Goal: Task Accomplishment & Management: Use online tool/utility

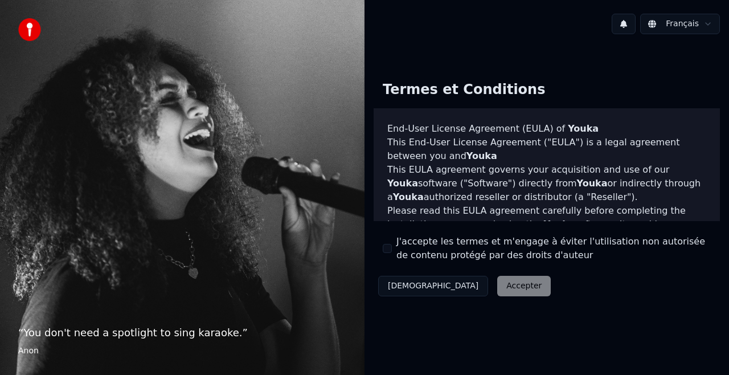
click at [386, 250] on button "J'accepte les termes et m'engage à éviter l'utilisation non autorisée de conten…" at bounding box center [387, 248] width 9 height 9
click at [497, 289] on button "Accepter" at bounding box center [524, 286] width 54 height 21
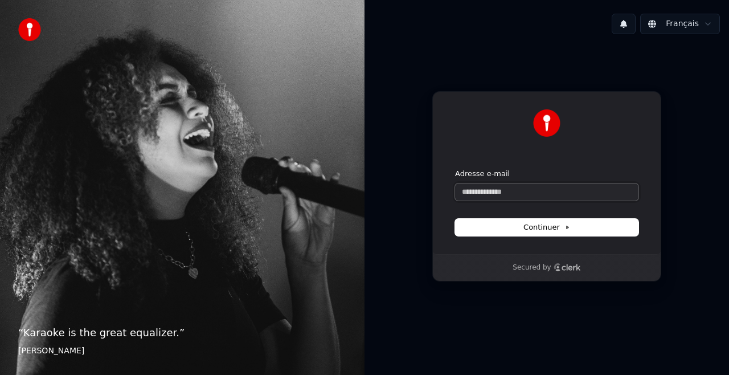
click at [474, 189] on input "Adresse e-mail" at bounding box center [546, 191] width 183 height 17
click at [510, 227] on button "Continuer" at bounding box center [546, 227] width 183 height 17
type input "**********"
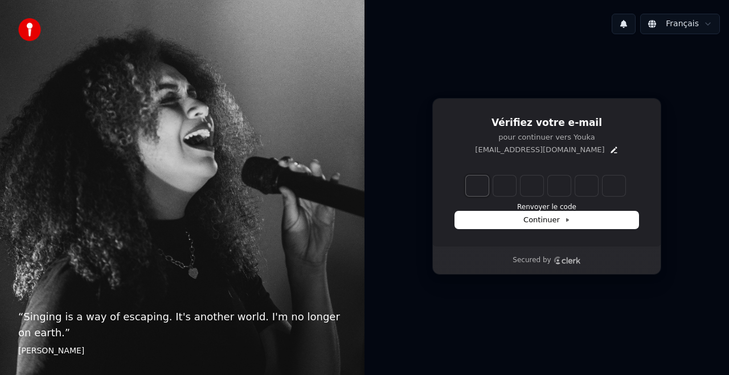
type input "*"
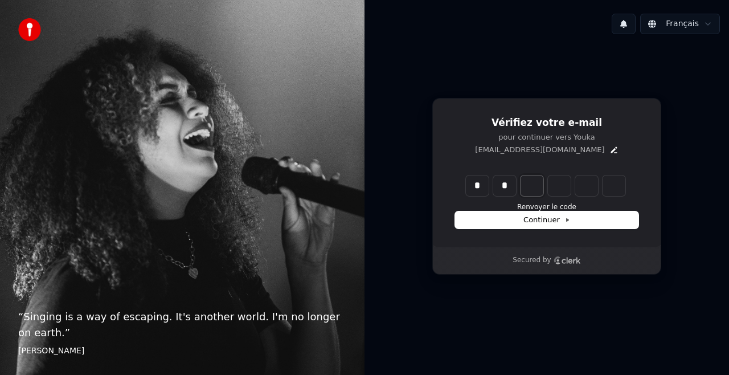
type input "**"
type input "*"
type input "***"
type input "*"
type input "****"
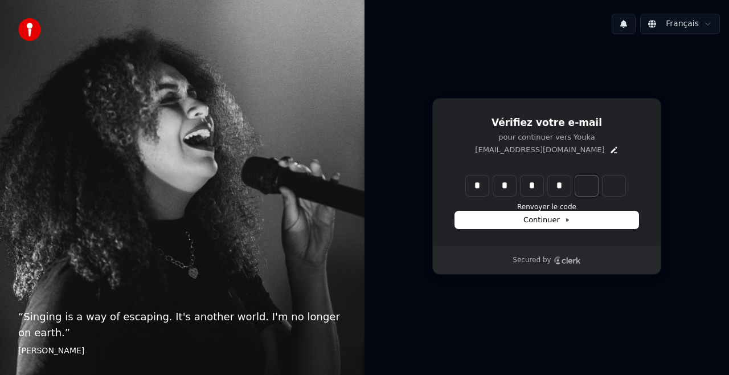
type input "*"
type input "******"
type input "*"
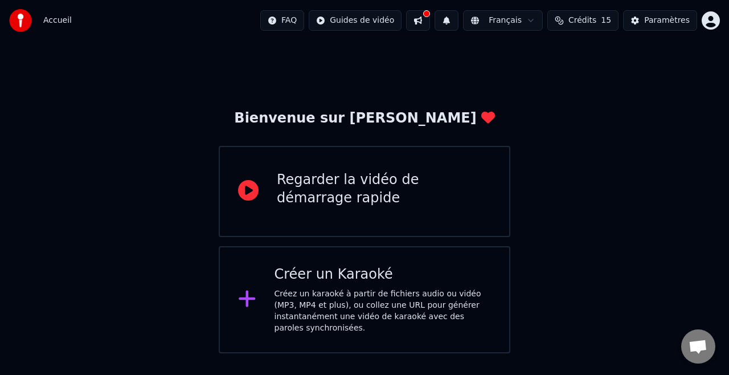
click at [325, 306] on div "Créez un karaoké à partir de fichiers audio ou vidéo (MP3, MP4 et plus), ou col…" at bounding box center [383, 311] width 217 height 46
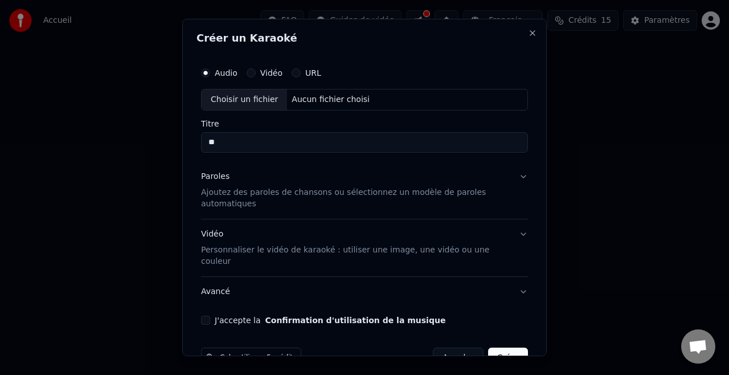
type input "**"
click at [251, 74] on button "Vidéo" at bounding box center [251, 72] width 9 height 9
click at [299, 99] on div "Aucun fichier choisi" at bounding box center [330, 99] width 87 height 11
click at [241, 97] on div "Choisir un fichier" at bounding box center [244, 99] width 85 height 21
click at [302, 75] on div "URL" at bounding box center [307, 72] width 30 height 9
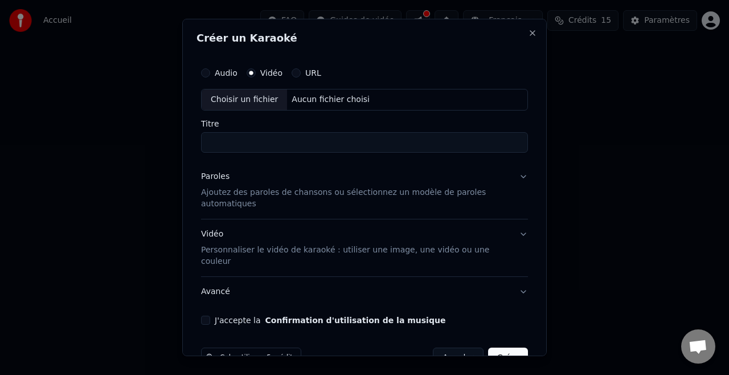
click at [296, 72] on button "URL" at bounding box center [296, 72] width 9 height 9
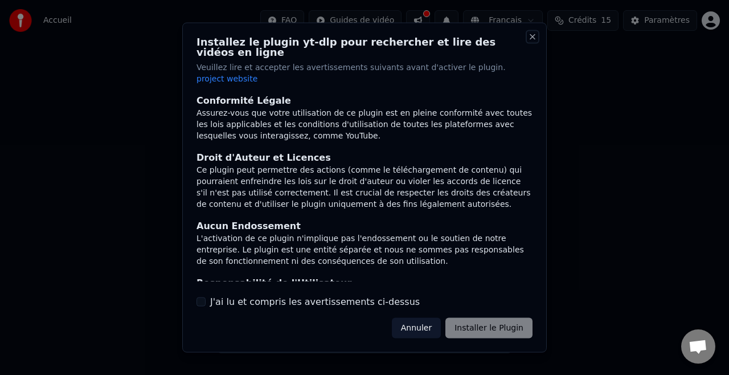
click at [533, 42] on button "Close" at bounding box center [532, 36] width 9 height 9
click at [531, 42] on button "Close" at bounding box center [532, 36] width 9 height 9
click at [419, 317] on button "Annuler" at bounding box center [416, 327] width 49 height 21
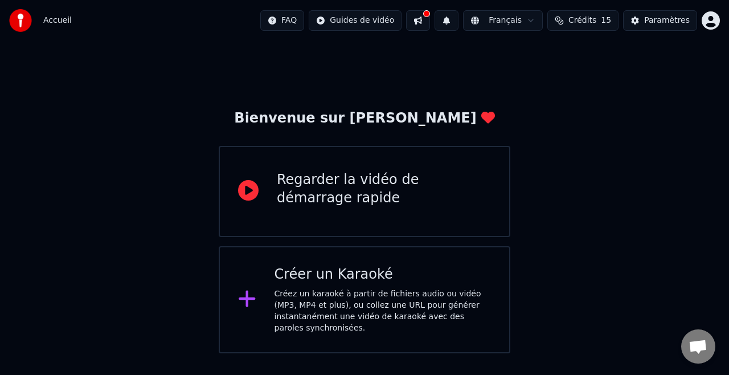
click at [336, 287] on div "Créer un Karaoké Créez un karaoké à partir de fichiers audio ou vidéo (MP3, MP4…" at bounding box center [383, 299] width 217 height 68
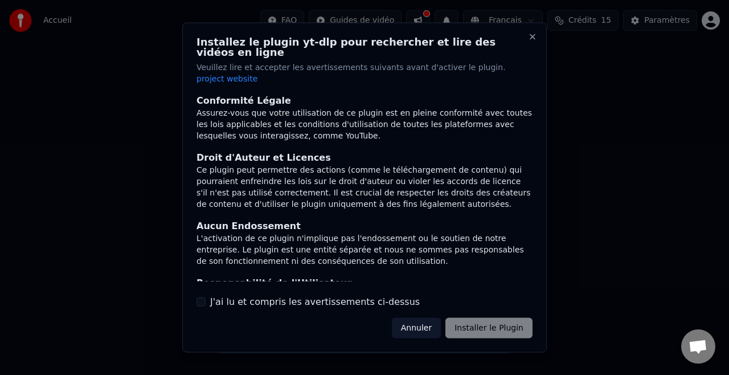
click at [495, 317] on div "Annuler Installer le Plugin" at bounding box center [462, 327] width 141 height 21
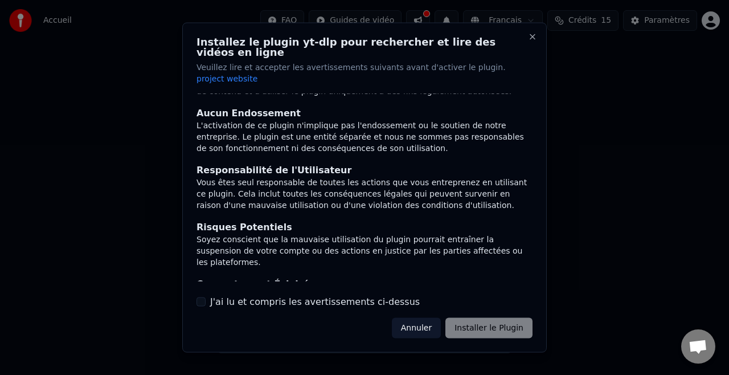
scroll to position [133, 0]
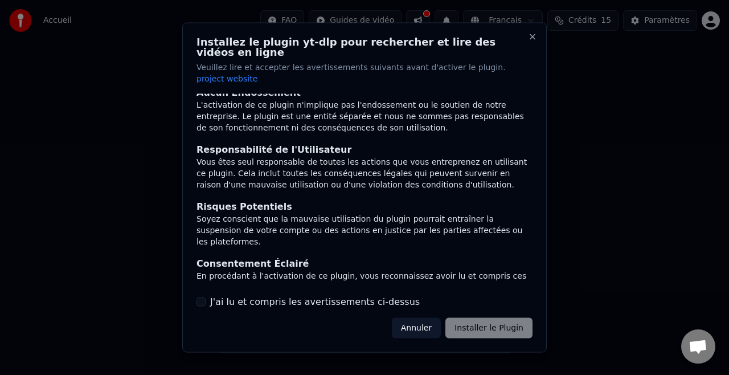
click at [199, 297] on button "J'ai lu et compris les avertissements ci-dessus" at bounding box center [201, 301] width 9 height 9
click at [484, 317] on button "Installer le Plugin" at bounding box center [488, 327] width 87 height 21
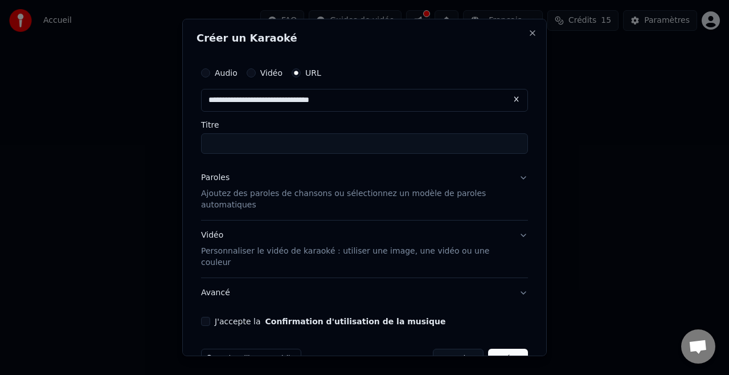
type input "**********"
click at [244, 145] on input "Titre" at bounding box center [364, 143] width 327 height 21
click at [332, 107] on input "text" at bounding box center [364, 100] width 327 height 23
paste input "**********"
type input "**********"
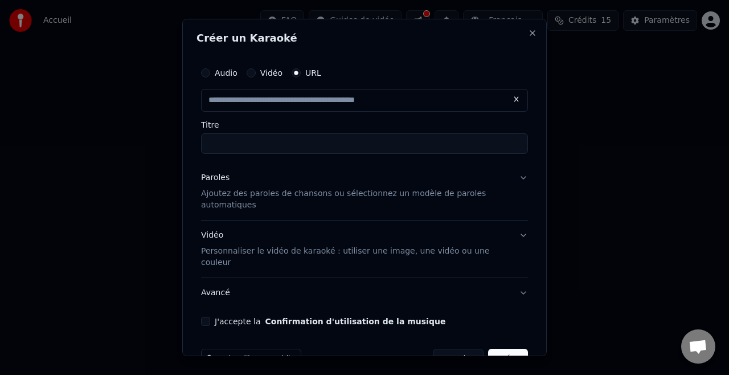
paste input "**********"
click at [360, 103] on input "**********" at bounding box center [364, 100] width 327 height 23
type input "**********"
click at [236, 140] on input "Titre" at bounding box center [364, 143] width 327 height 21
type input "**********"
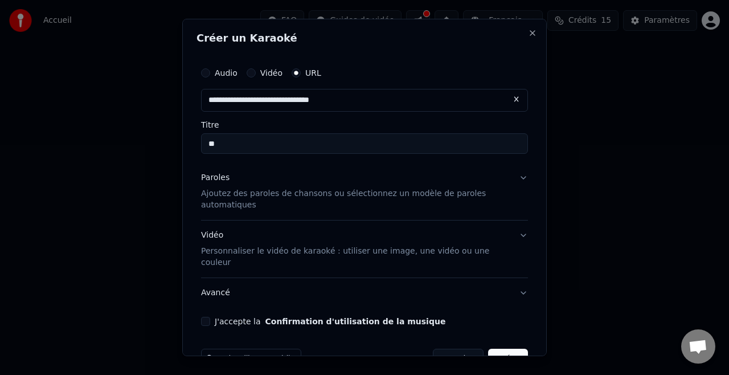
type input "**"
click at [279, 191] on p "Ajoutez des paroles de chansons ou sélectionnez un modèle de paroles automatiqu…" at bounding box center [355, 199] width 309 height 23
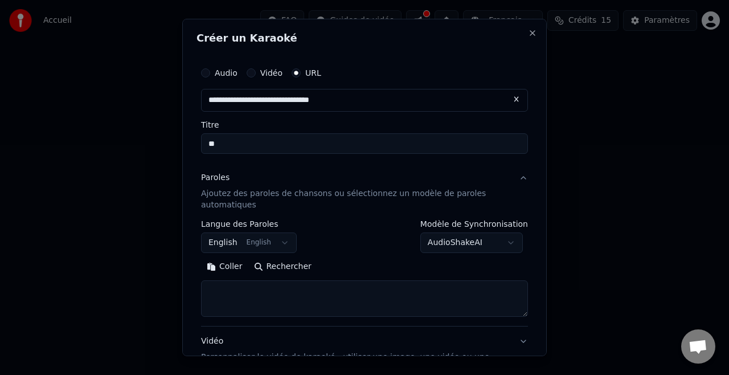
click at [247, 293] on textarea at bounding box center [364, 298] width 327 height 36
paste textarea "**********"
click at [232, 285] on textarea at bounding box center [360, 298] width 318 height 36
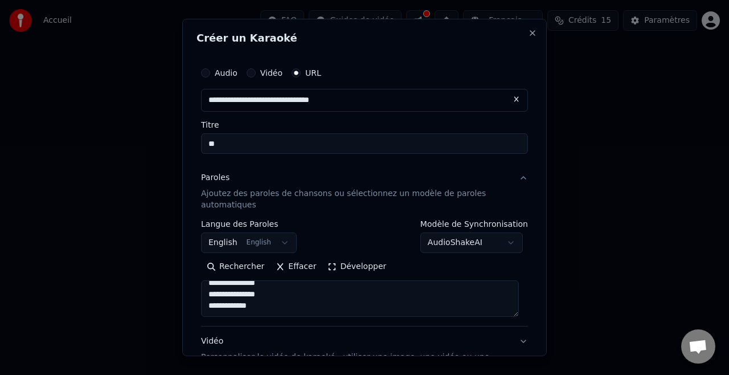
type textarea "**********"
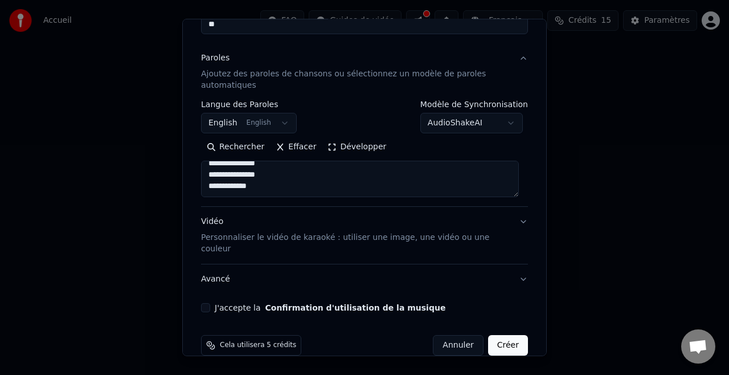
scroll to position [125, 0]
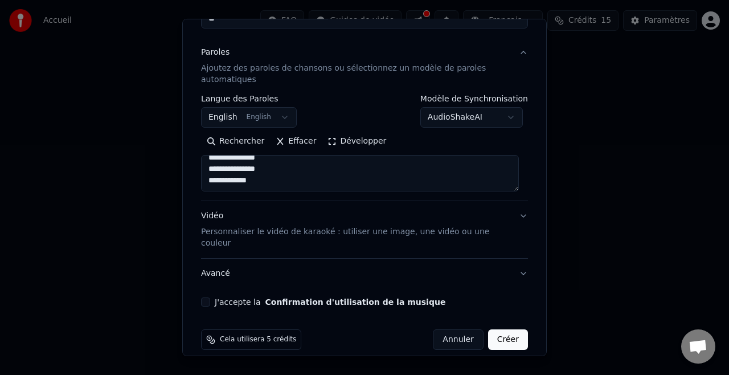
click at [203, 297] on button "J'accepte la Confirmation d'utilisation de la musique" at bounding box center [205, 301] width 9 height 9
click at [502, 329] on button "Créer" at bounding box center [508, 339] width 40 height 21
select select "**"
click at [497, 329] on button "Créer" at bounding box center [508, 339] width 40 height 21
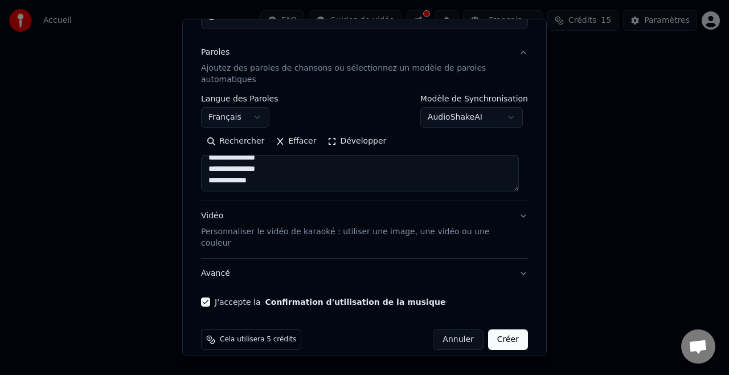
scroll to position [0, 0]
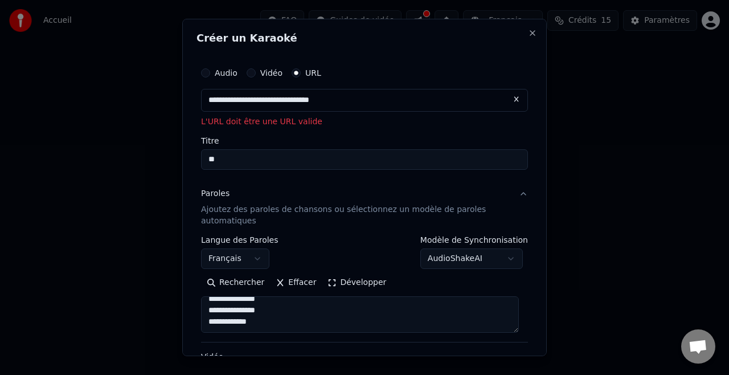
click at [207, 71] on button "Audio" at bounding box center [205, 72] width 9 height 9
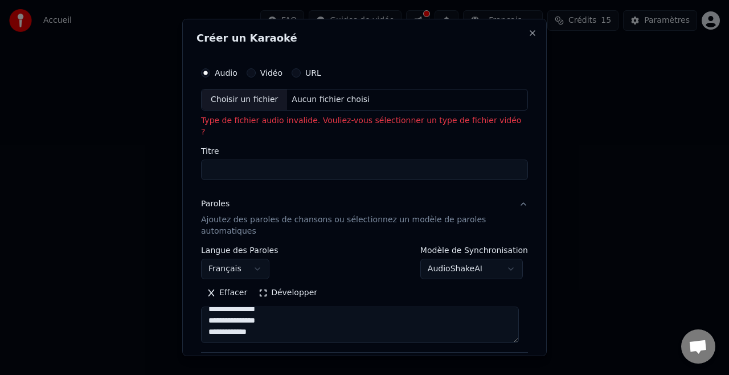
click at [255, 100] on div "Choisir un fichier" at bounding box center [244, 99] width 85 height 21
type input "*******"
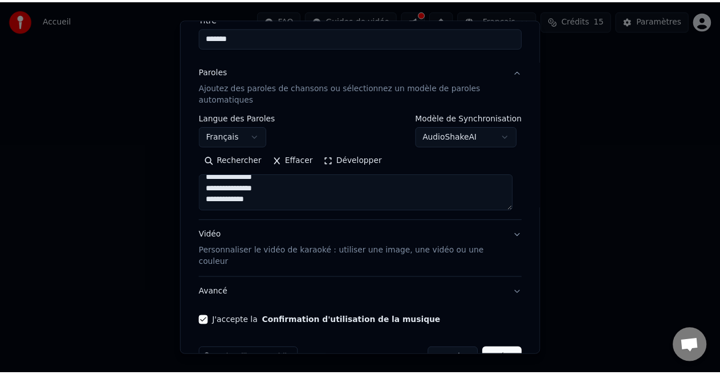
scroll to position [124, 0]
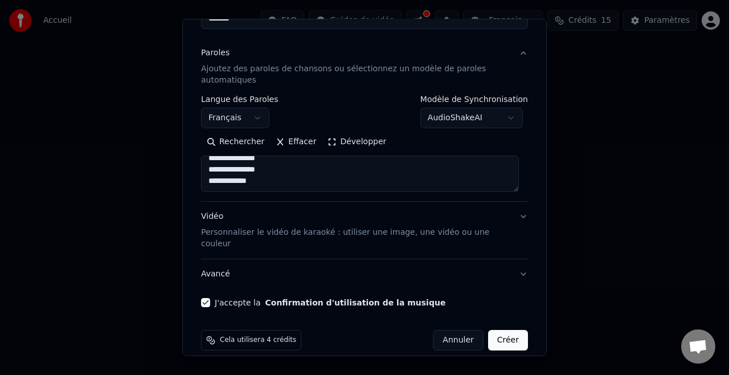
click at [505, 333] on button "Créer" at bounding box center [508, 340] width 40 height 21
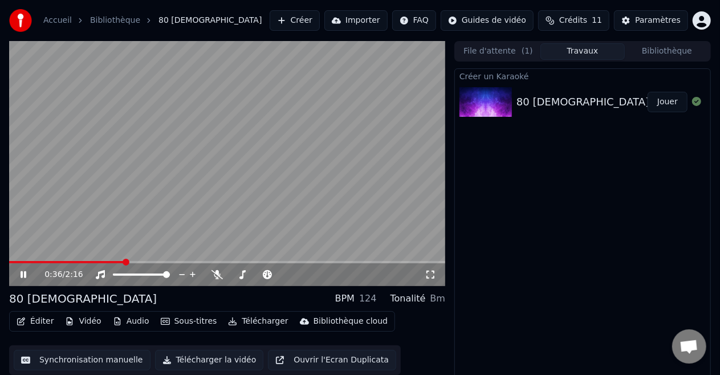
click at [25, 276] on icon at bounding box center [24, 274] width 6 height 7
click at [22, 272] on icon at bounding box center [23, 275] width 7 height 8
click at [9, 263] on span at bounding box center [12, 262] width 7 height 7
click at [24, 272] on icon at bounding box center [31, 274] width 26 height 9
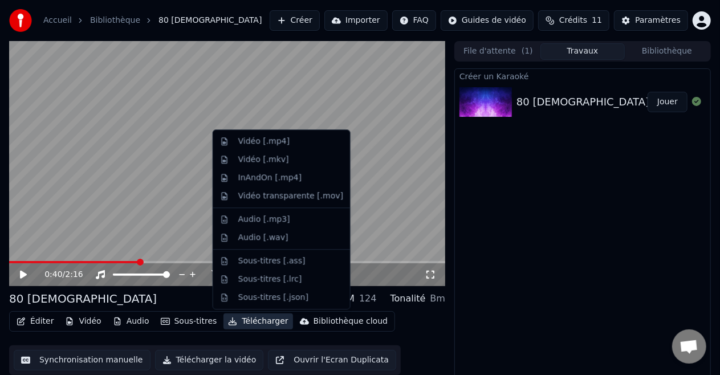
click at [247, 320] on button "Télécharger" at bounding box center [257, 321] width 69 height 16
click at [260, 137] on div "Vidéo [.mp4]" at bounding box center [263, 141] width 51 height 11
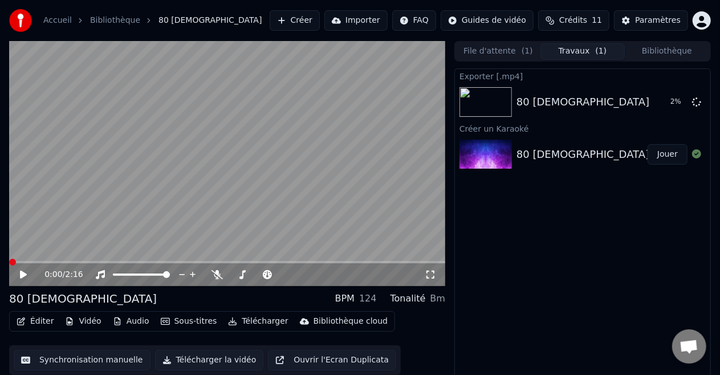
click at [9, 262] on span at bounding box center [12, 262] width 7 height 7
click at [22, 271] on icon at bounding box center [31, 274] width 26 height 9
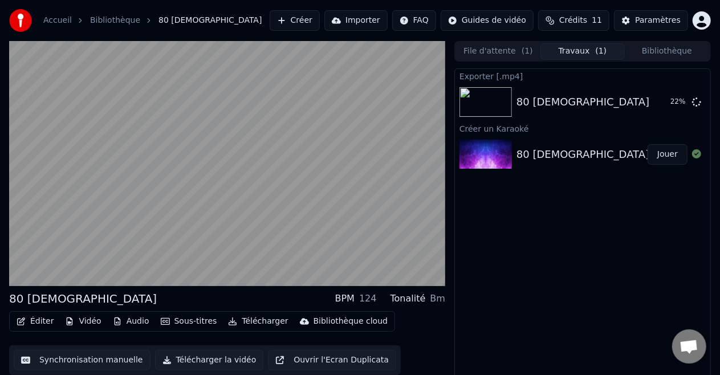
click at [120, 322] on button "Audio" at bounding box center [131, 321] width 46 height 16
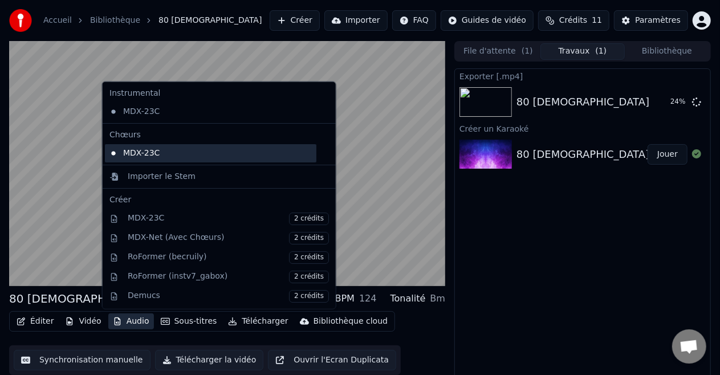
click at [145, 152] on div "MDX-23C" at bounding box center [210, 153] width 211 height 18
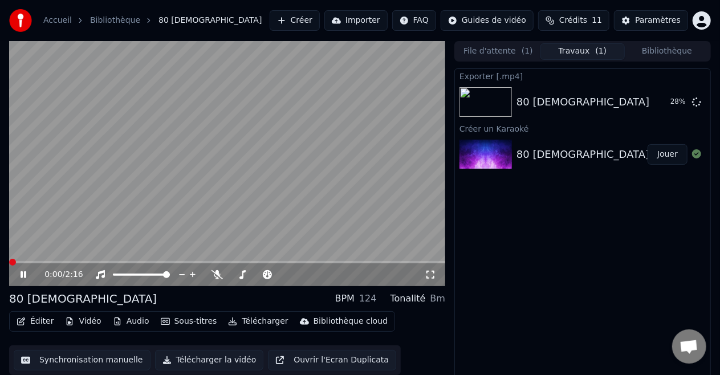
click at [9, 261] on span at bounding box center [12, 262] width 7 height 7
click at [24, 273] on icon at bounding box center [24, 274] width 6 height 7
click at [122, 322] on button "Audio" at bounding box center [131, 321] width 46 height 16
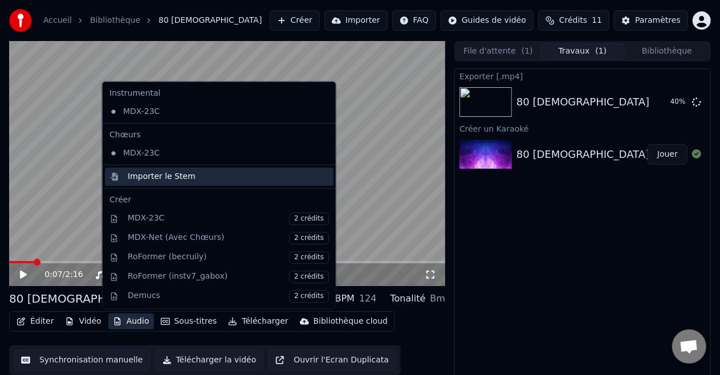
click at [172, 175] on div "Importer le Stem" at bounding box center [162, 176] width 68 height 11
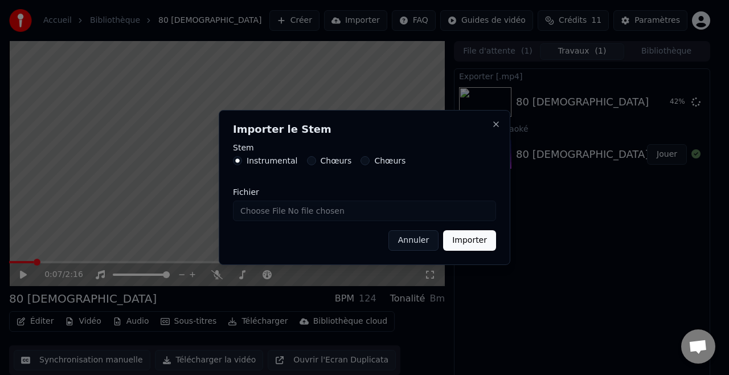
click at [308, 160] on button "Chœurs" at bounding box center [311, 160] width 9 height 9
click at [487, 242] on button "Importer" at bounding box center [469, 240] width 53 height 21
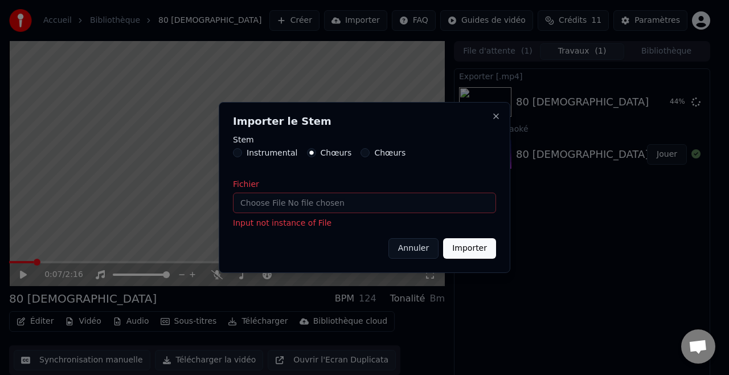
click at [352, 201] on input "Fichier" at bounding box center [364, 203] width 263 height 21
click at [361, 148] on button "Chœurs" at bounding box center [365, 152] width 9 height 9
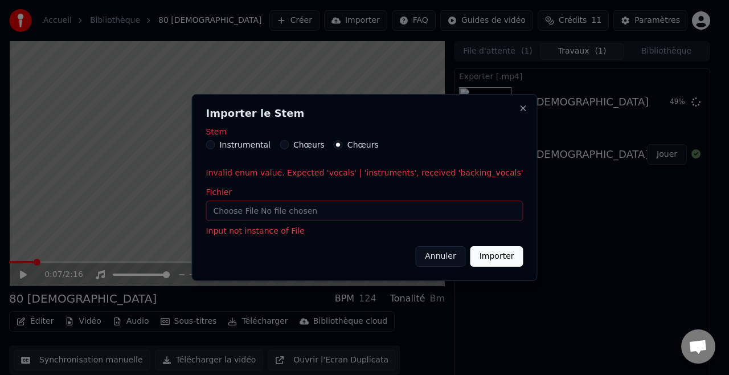
click at [471, 263] on button "Importer" at bounding box center [497, 256] width 53 height 21
click at [519, 108] on button "Close" at bounding box center [523, 108] width 9 height 9
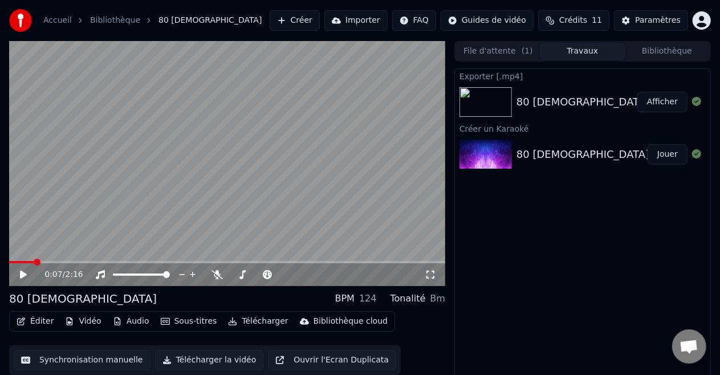
click at [661, 100] on button "Afficher" at bounding box center [662, 102] width 50 height 21
click at [23, 276] on icon at bounding box center [23, 275] width 7 height 8
click at [180, 260] on video at bounding box center [227, 163] width 436 height 245
click at [185, 263] on span at bounding box center [227, 262] width 436 height 2
click at [175, 262] on span at bounding box center [92, 262] width 166 height 2
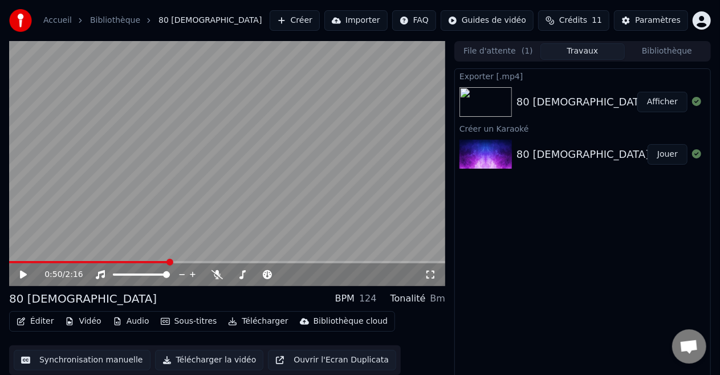
click at [167, 262] on span at bounding box center [89, 262] width 160 height 2
click at [157, 262] on span at bounding box center [89, 262] width 160 height 2
click at [216, 272] on icon at bounding box center [216, 274] width 11 height 9
click at [22, 273] on icon at bounding box center [23, 275] width 7 height 8
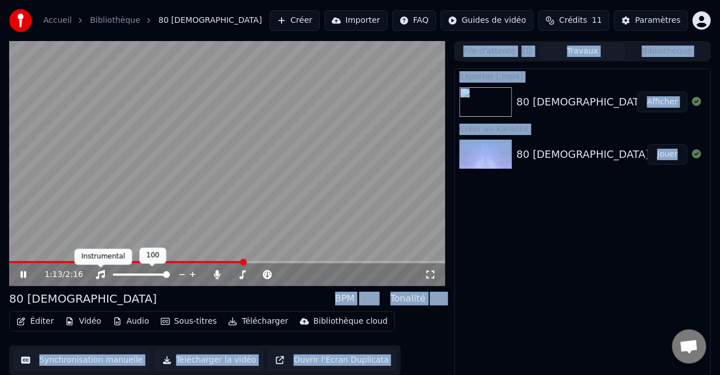
drag, startPoint x: 160, startPoint y: 271, endPoint x: 104, endPoint y: 270, distance: 56.4
click at [101, 270] on body "Accueil Bibliothèque 80 PAPE [PERSON_NAME] Importer FAQ Guides de vidéo Crédits…" at bounding box center [360, 187] width 720 height 375
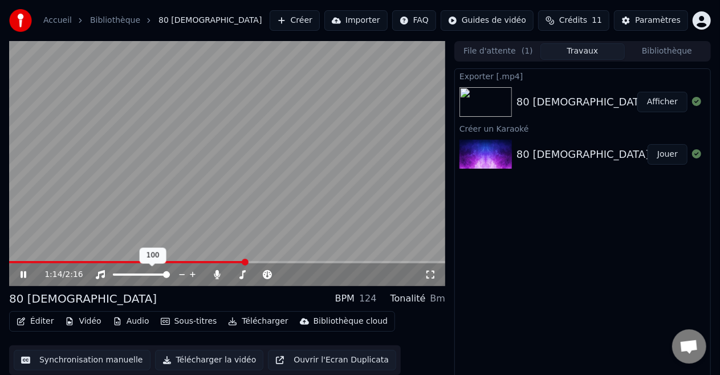
click at [122, 272] on div at bounding box center [152, 274] width 92 height 11
click at [118, 275] on span at bounding box center [116, 274] width 7 height 2
click at [113, 276] on span at bounding box center [116, 274] width 7 height 7
click at [23, 271] on icon at bounding box center [31, 274] width 26 height 9
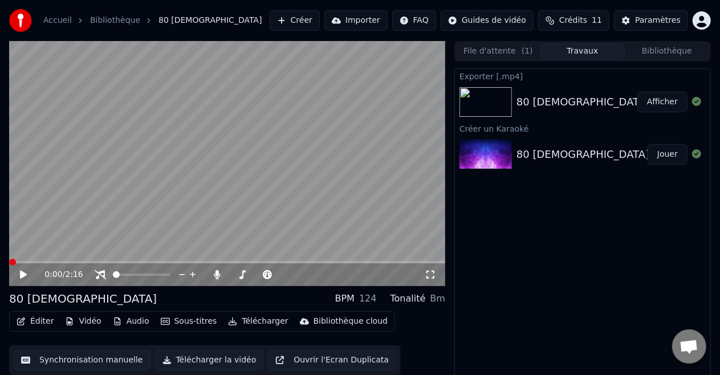
click at [9, 265] on span at bounding box center [12, 262] width 7 height 7
click at [19, 272] on icon at bounding box center [31, 274] width 26 height 9
click at [104, 272] on icon at bounding box center [100, 274] width 11 height 9
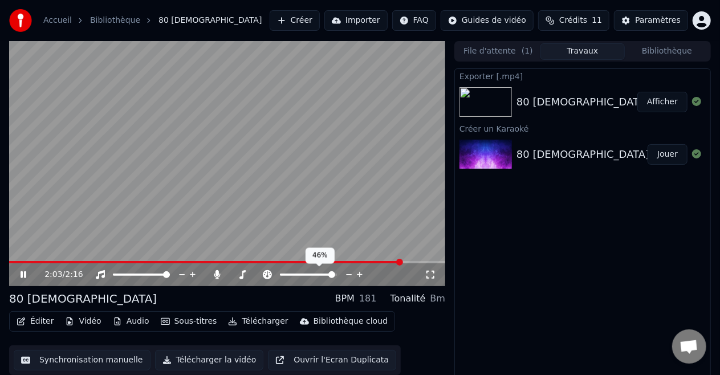
click at [335, 276] on span at bounding box center [331, 274] width 7 height 7
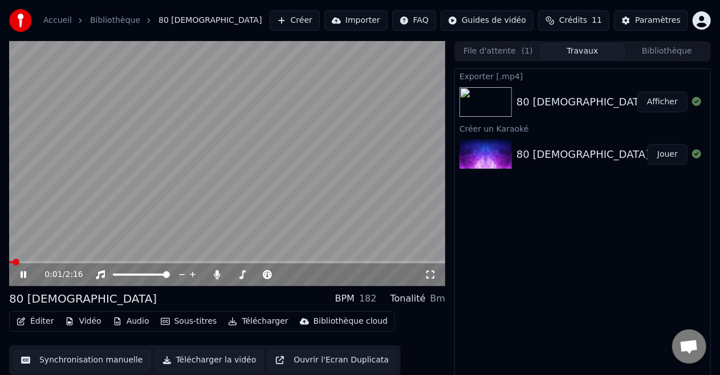
click at [11, 261] on span at bounding box center [10, 262] width 3 height 2
click at [300, 275] on icon at bounding box center [299, 275] width 6 height 1
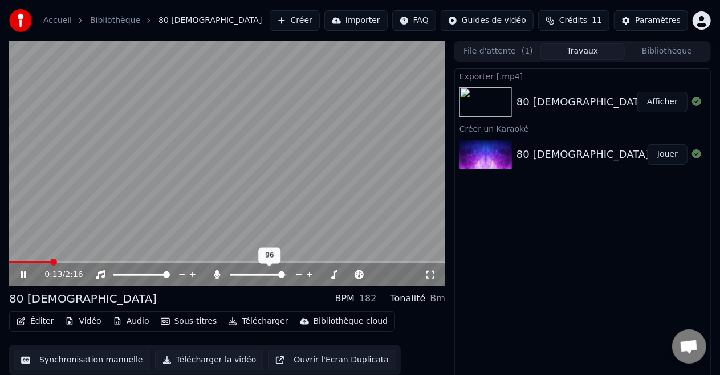
click at [300, 275] on icon at bounding box center [299, 275] width 6 height 1
click at [299, 273] on icon at bounding box center [298, 274] width 11 height 11
drag, startPoint x: 299, startPoint y: 273, endPoint x: 277, endPoint y: 272, distance: 21.7
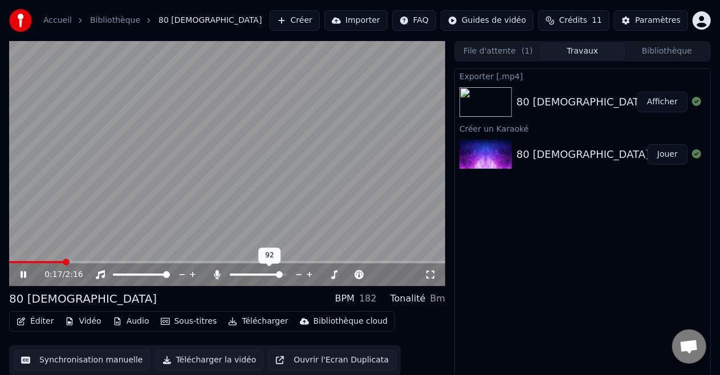
click at [297, 273] on icon at bounding box center [298, 274] width 11 height 11
click at [230, 278] on span at bounding box center [233, 274] width 7 height 7
click at [18, 276] on icon at bounding box center [31, 274] width 26 height 9
click at [25, 273] on icon at bounding box center [23, 275] width 7 height 8
click at [265, 275] on icon at bounding box center [267, 274] width 9 height 9
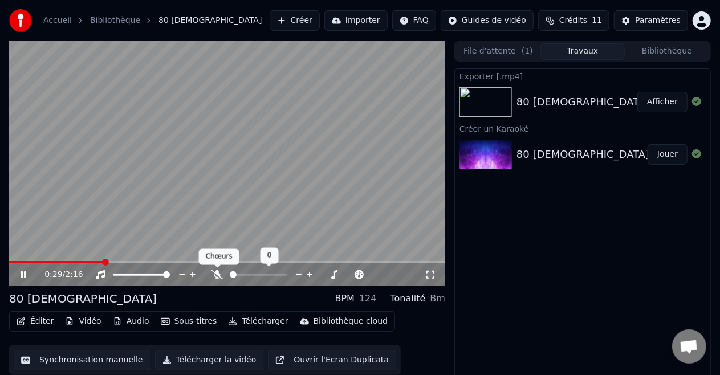
click at [215, 277] on icon at bounding box center [216, 274] width 11 height 9
click at [26, 271] on icon at bounding box center [31, 274] width 26 height 9
click at [668, 103] on button "Afficher" at bounding box center [662, 102] width 50 height 21
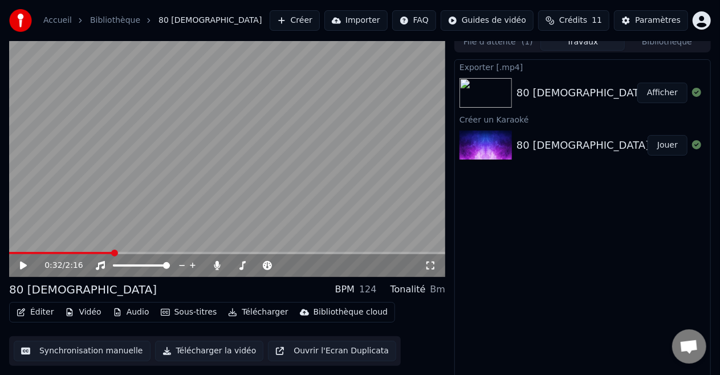
scroll to position [12, 0]
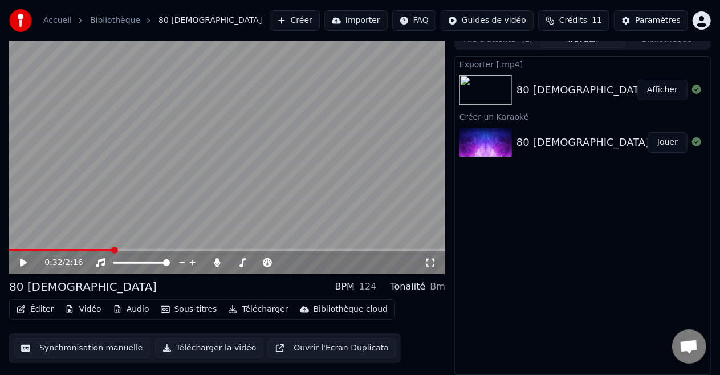
click at [18, 259] on icon at bounding box center [31, 262] width 26 height 9
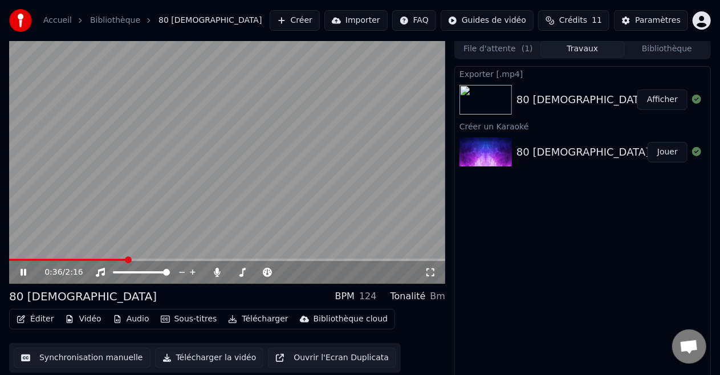
scroll to position [0, 0]
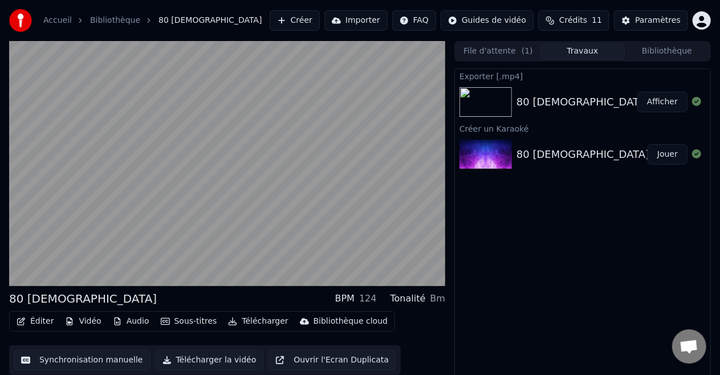
click at [381, 20] on button "Importer" at bounding box center [355, 20] width 63 height 21
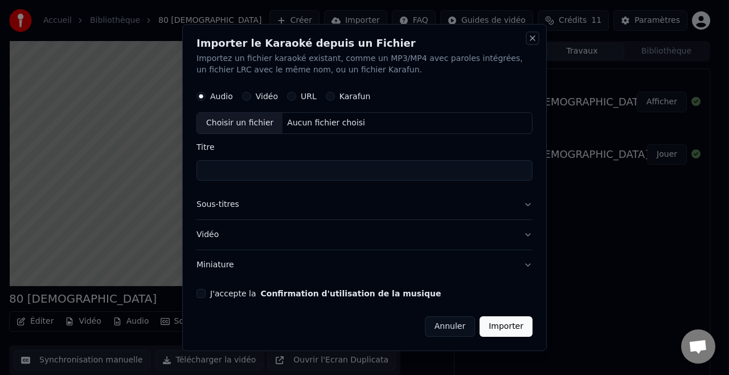
click at [532, 36] on button "Close" at bounding box center [532, 38] width 9 height 9
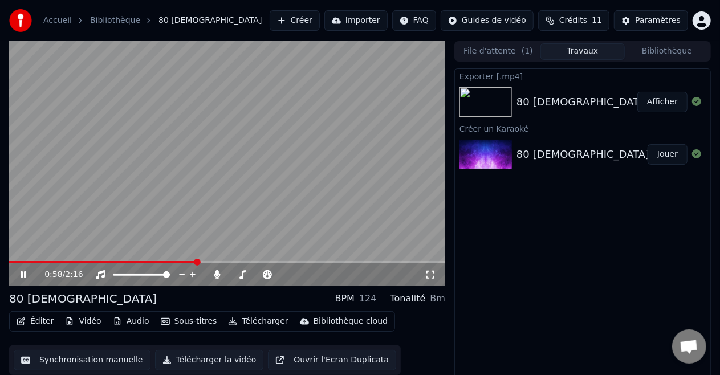
click at [23, 275] on icon at bounding box center [24, 274] width 6 height 7
click at [22, 276] on icon at bounding box center [23, 275] width 7 height 8
click at [371, 24] on button "Importer" at bounding box center [355, 20] width 63 height 21
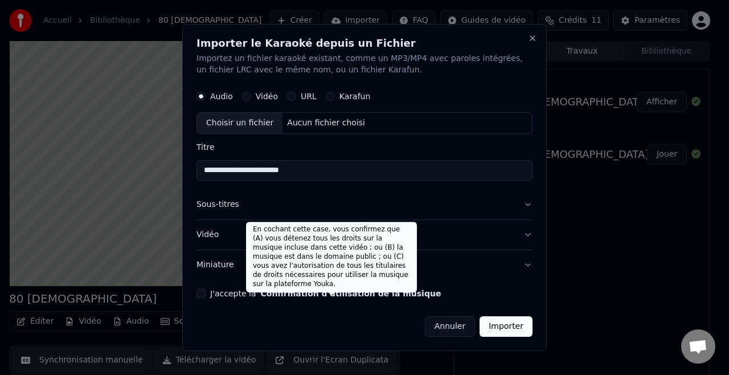
type input "**********"
click at [260, 291] on button "Confirmation d'utilisation de la musique" at bounding box center [350, 293] width 181 height 8
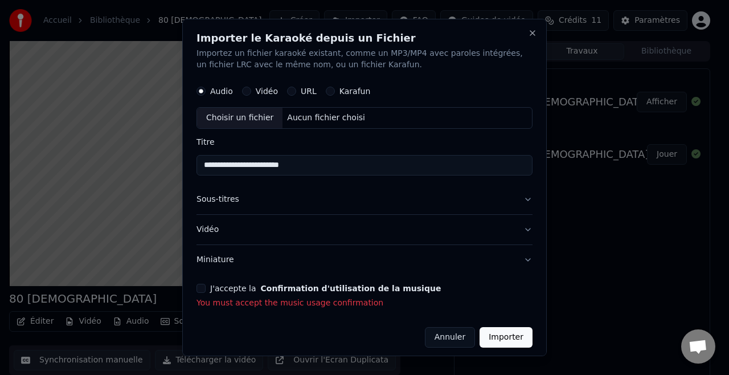
click at [209, 286] on div "J'accepte la Confirmation d'utilisation de la musique" at bounding box center [365, 288] width 336 height 9
click at [202, 286] on button "J'accepte la Confirmation d'utilisation de la musique" at bounding box center [201, 288] width 9 height 9
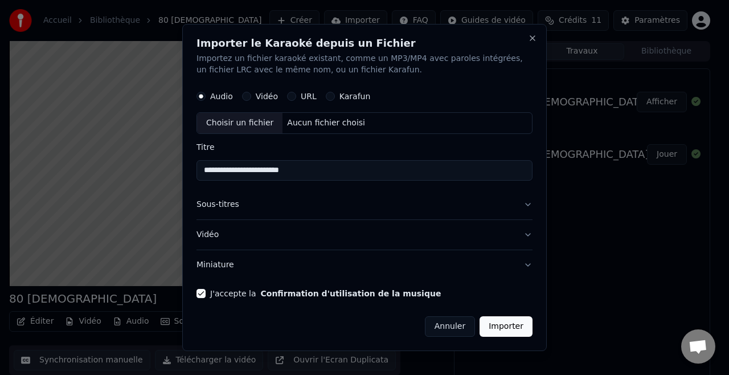
click at [512, 328] on button "Importer" at bounding box center [506, 326] width 53 height 21
click at [511, 325] on button "Importer" at bounding box center [506, 326] width 53 height 21
click at [247, 96] on button "Vidéo" at bounding box center [246, 96] width 9 height 9
click at [243, 122] on div "Choisir un fichier" at bounding box center [239, 123] width 85 height 21
click at [534, 36] on button "Close" at bounding box center [532, 38] width 9 height 9
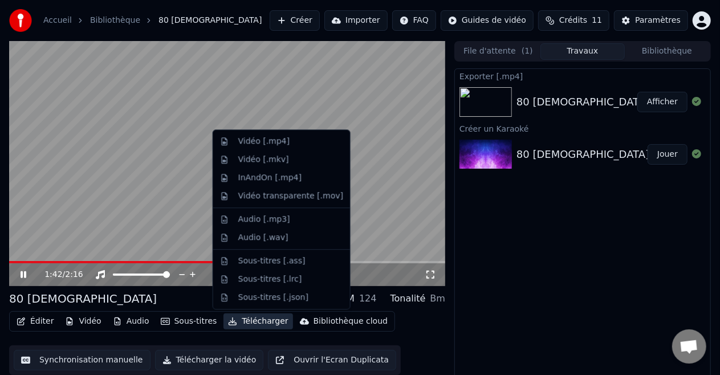
click at [232, 321] on button "Télécharger" at bounding box center [257, 321] width 69 height 16
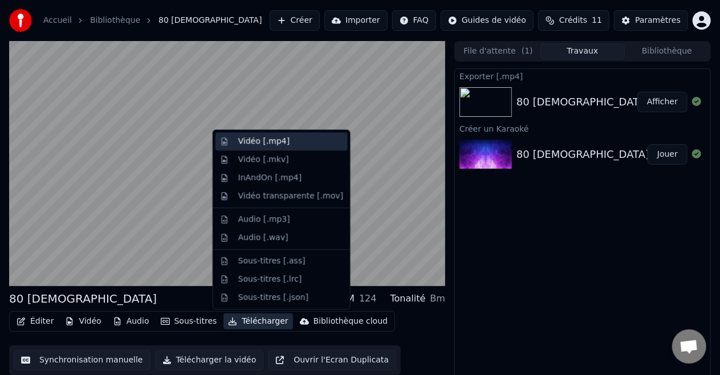
click at [265, 142] on div "Vidéo [.mp4]" at bounding box center [263, 141] width 51 height 11
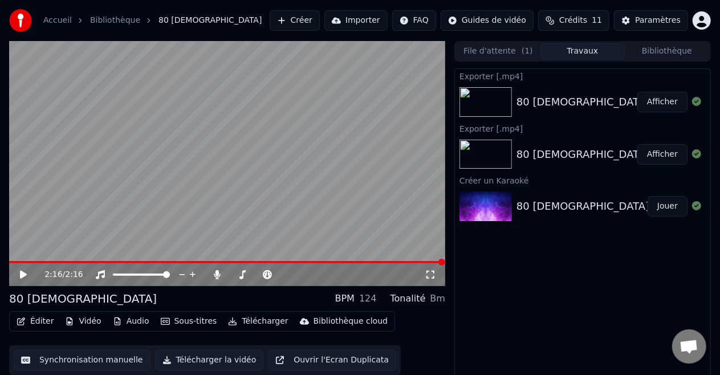
click at [661, 103] on button "Afficher" at bounding box center [662, 102] width 50 height 21
